Goal: Information Seeking & Learning: Learn about a topic

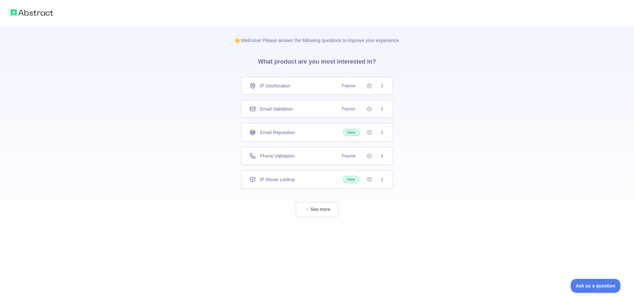
click at [386, 107] on div "Email Validation Popular" at bounding box center [317, 109] width 152 height 18
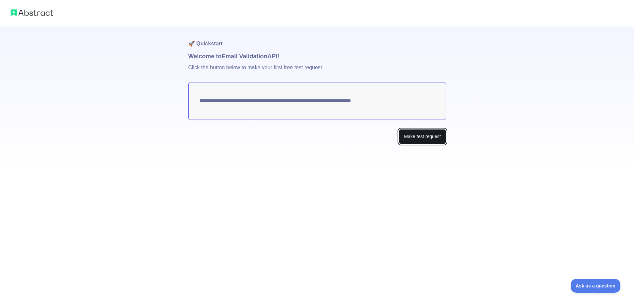
click at [432, 138] on button "Make test request" at bounding box center [422, 136] width 47 height 15
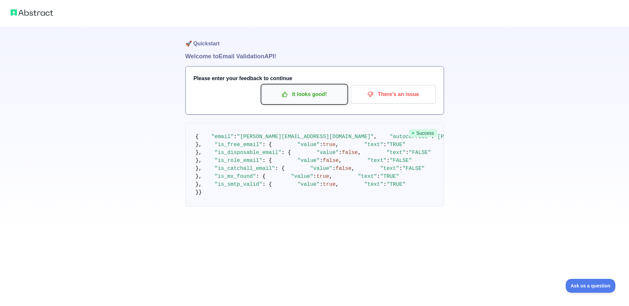
click at [316, 95] on p "It looks good!" at bounding box center [304, 94] width 75 height 11
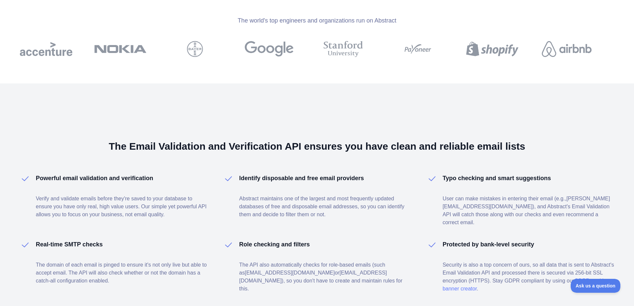
scroll to position [128, 0]
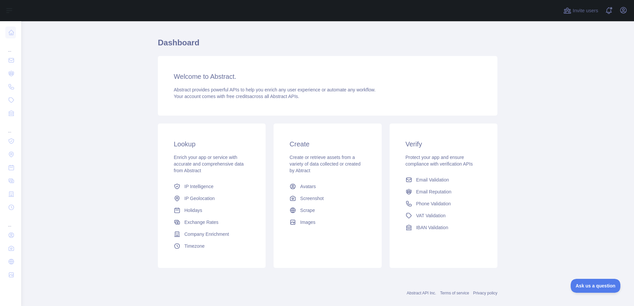
scroll to position [24, 0]
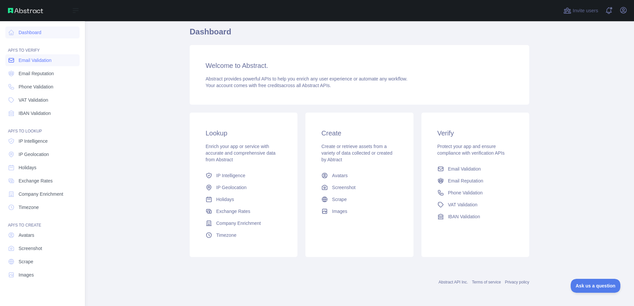
click at [41, 63] on span "Email Validation" at bounding box center [35, 60] width 33 height 7
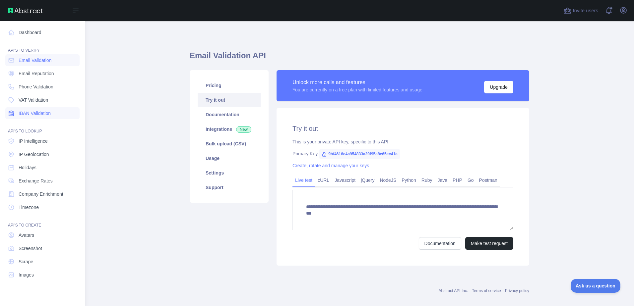
click at [52, 115] on link "IBAN Validation" at bounding box center [42, 113] width 74 height 12
click at [39, 63] on span "Email Validation" at bounding box center [35, 60] width 33 height 7
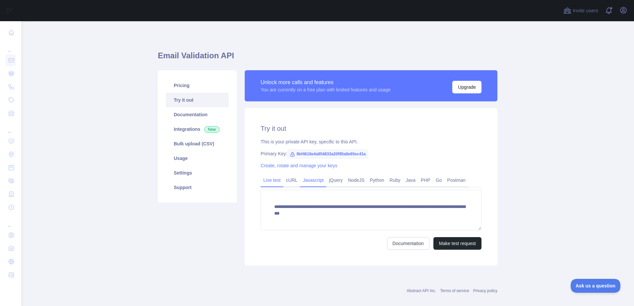
click at [306, 180] on link "Javascript" at bounding box center [313, 180] width 26 height 11
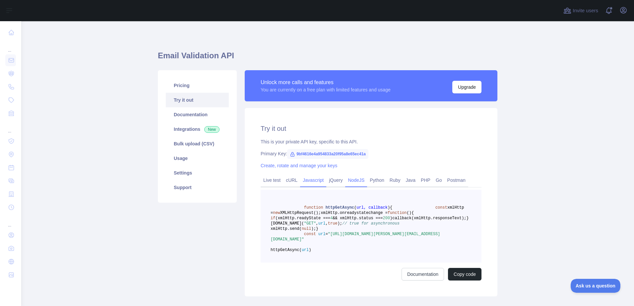
click at [354, 176] on link "NodeJS" at bounding box center [356, 180] width 22 height 11
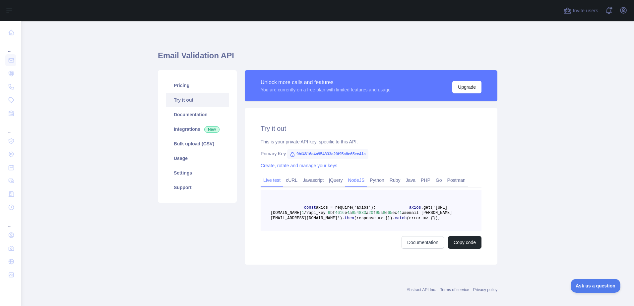
click at [270, 180] on link "Live test" at bounding box center [272, 180] width 23 height 11
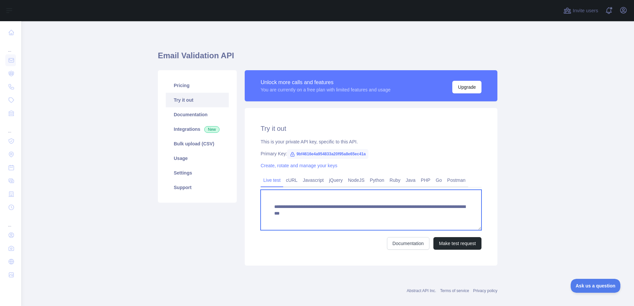
drag, startPoint x: 450, startPoint y: 215, endPoint x: 270, endPoint y: 205, distance: 180.3
click at [270, 205] on textarea "**********" at bounding box center [371, 210] width 221 height 40
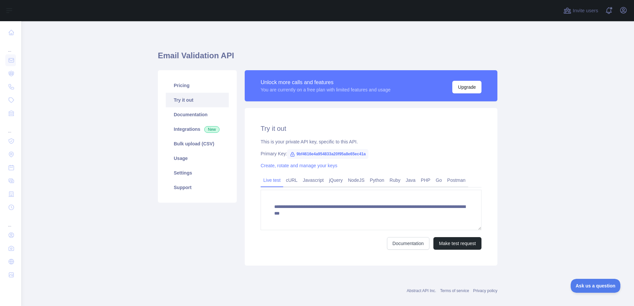
click at [543, 82] on main "**********" at bounding box center [327, 163] width 613 height 285
